Goal: Task Accomplishment & Management: Manage account settings

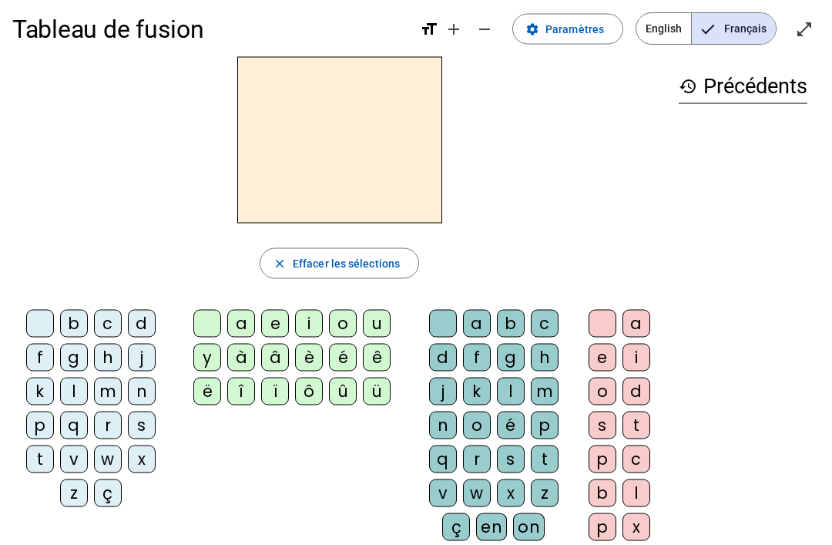
scroll to position [20, 0]
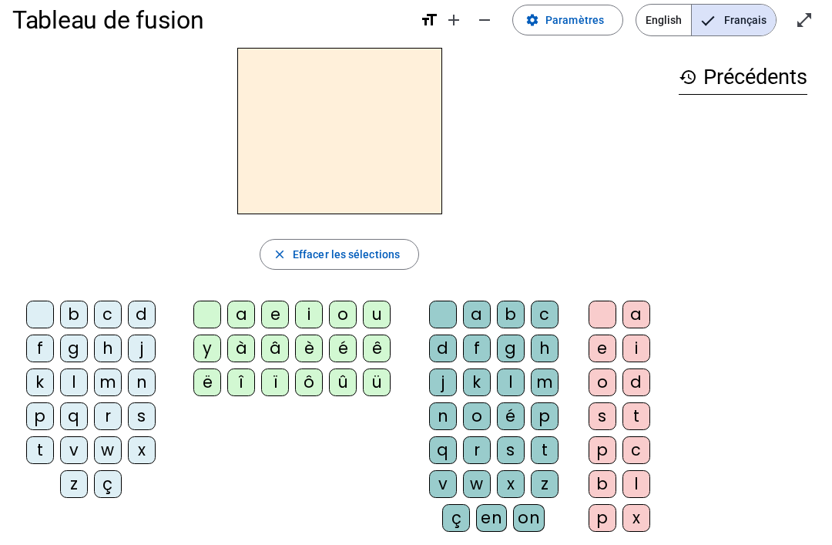
click at [585, 22] on span "Paramètres" at bounding box center [574, 20] width 59 height 18
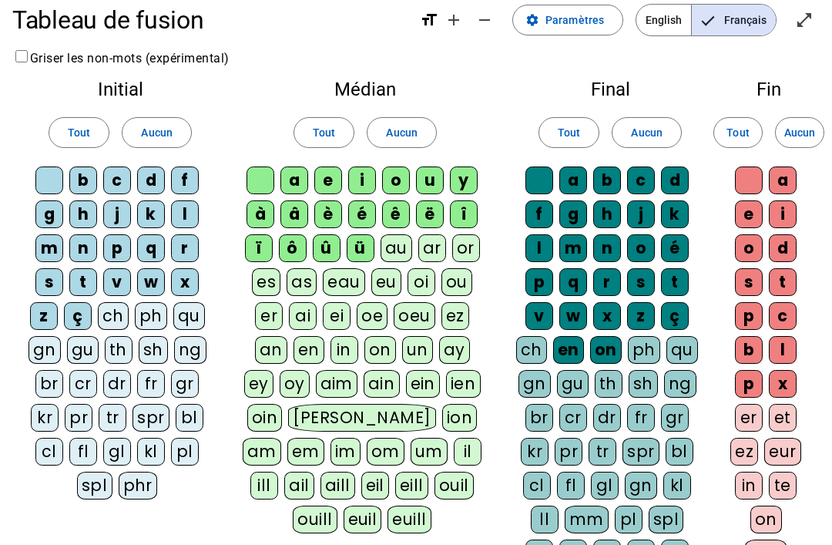
click at [77, 320] on div "ç" at bounding box center [78, 316] width 28 height 28
click at [364, 245] on div "ü" at bounding box center [361, 248] width 28 height 28
click at [324, 245] on div "û" at bounding box center [327, 248] width 28 height 28
click at [299, 249] on div "ô" at bounding box center [293, 248] width 28 height 28
click at [265, 243] on div "ï" at bounding box center [259, 248] width 28 height 28
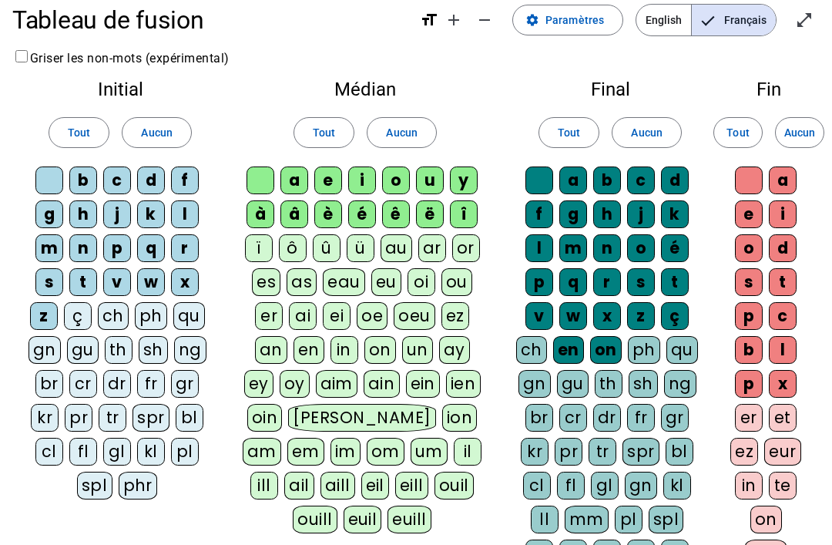
click at [268, 211] on div "à" at bounding box center [260, 214] width 28 height 28
click at [303, 211] on div "â" at bounding box center [294, 214] width 28 height 28
click at [464, 214] on div "î" at bounding box center [464, 214] width 28 height 28
click at [436, 215] on div "ë" at bounding box center [430, 214] width 28 height 28
click at [585, 357] on div "on" at bounding box center [606, 350] width 32 height 28
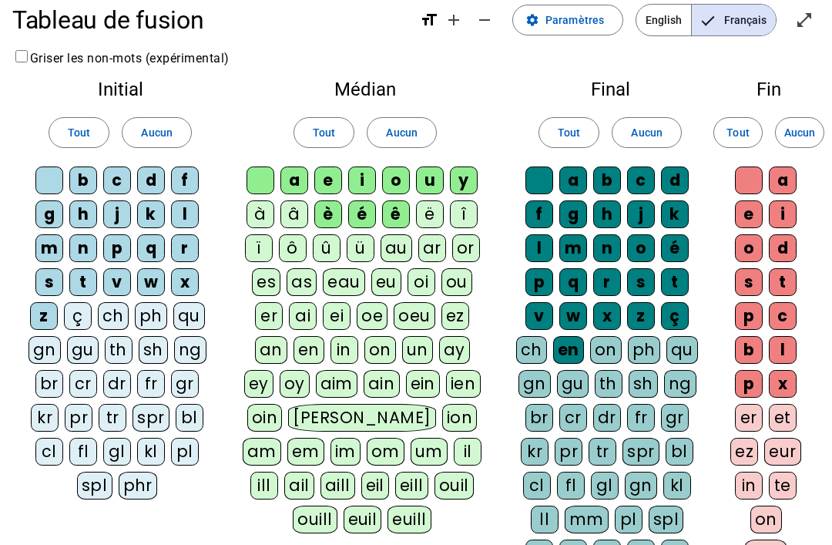
click at [570, 349] on div "en" at bounding box center [568, 350] width 31 height 28
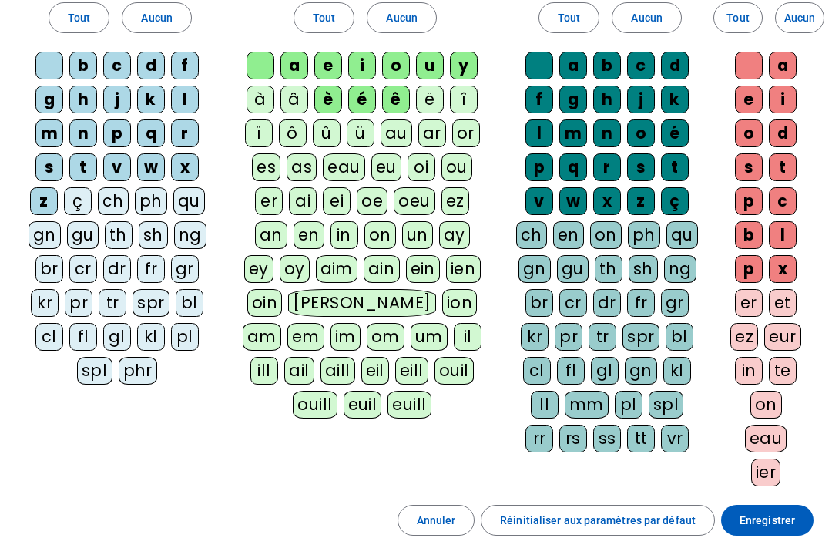
click at [585, 519] on span "Enregistrer" at bounding box center [766, 520] width 55 height 18
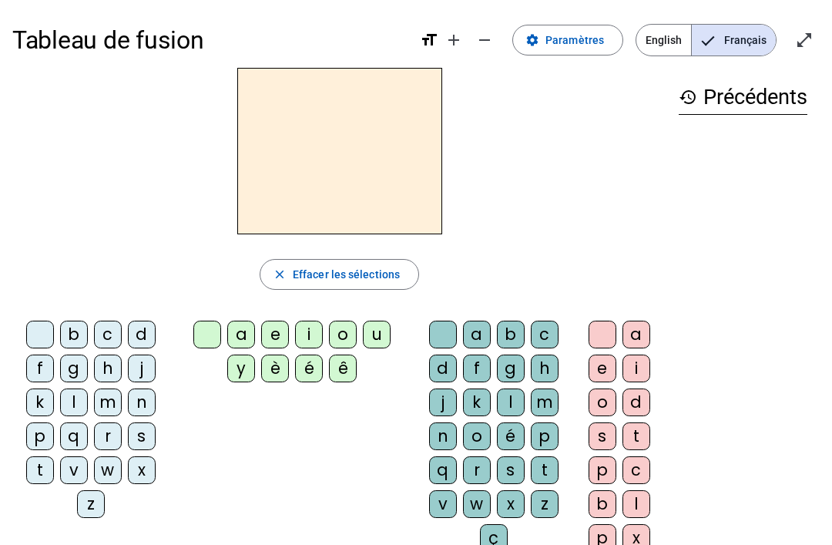
click at [314, 267] on span "Effacer les sélections" at bounding box center [346, 274] width 107 height 18
